Goal: Task Accomplishment & Management: Use online tool/utility

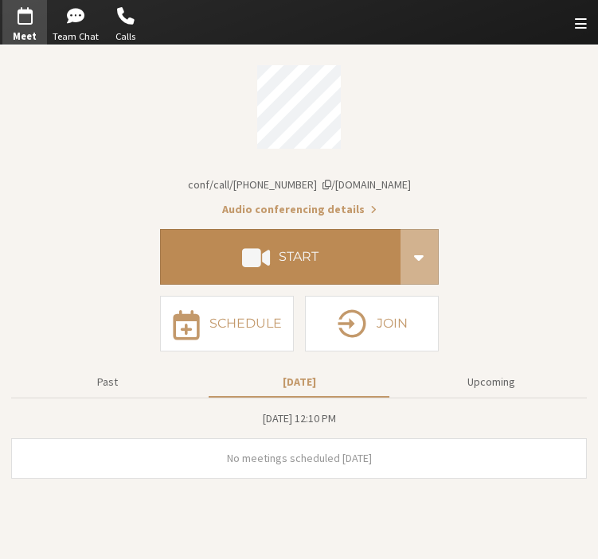
click at [308, 263] on button "Start" at bounding box center [280, 257] width 240 height 56
